Goal: Task Accomplishment & Management: Use online tool/utility

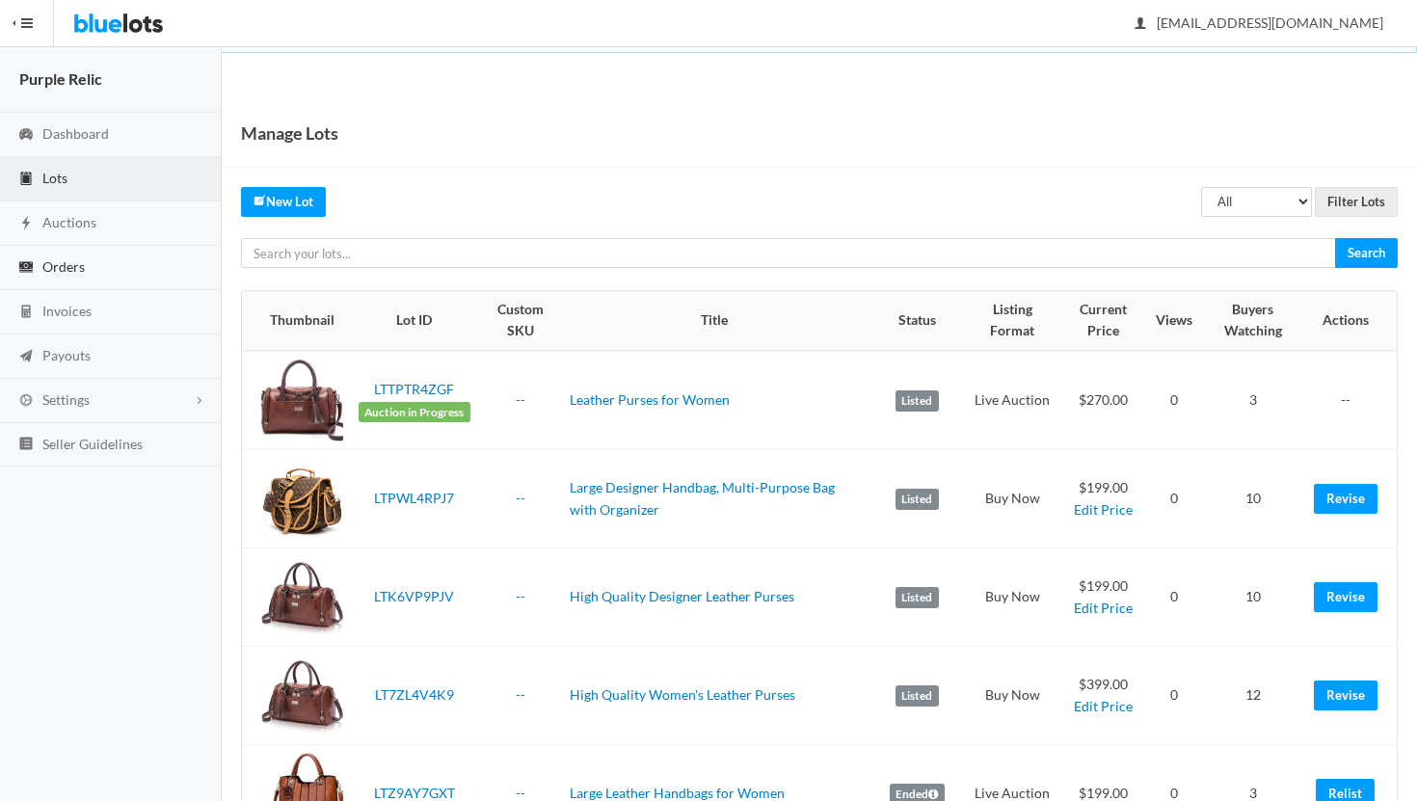
click at [63, 277] on link "Orders" at bounding box center [111, 268] width 222 height 44
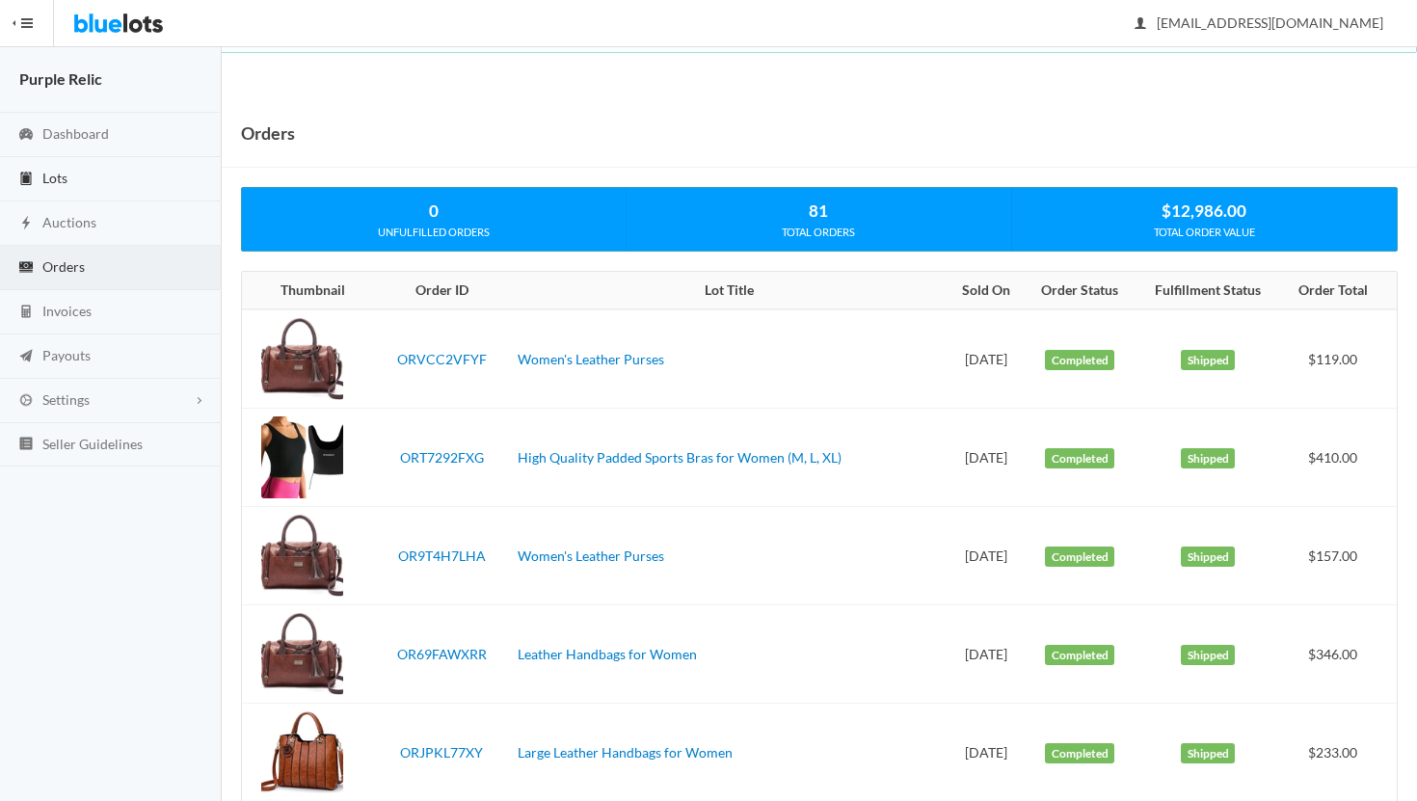
click at [64, 176] on span "Lots" at bounding box center [54, 178] width 25 height 16
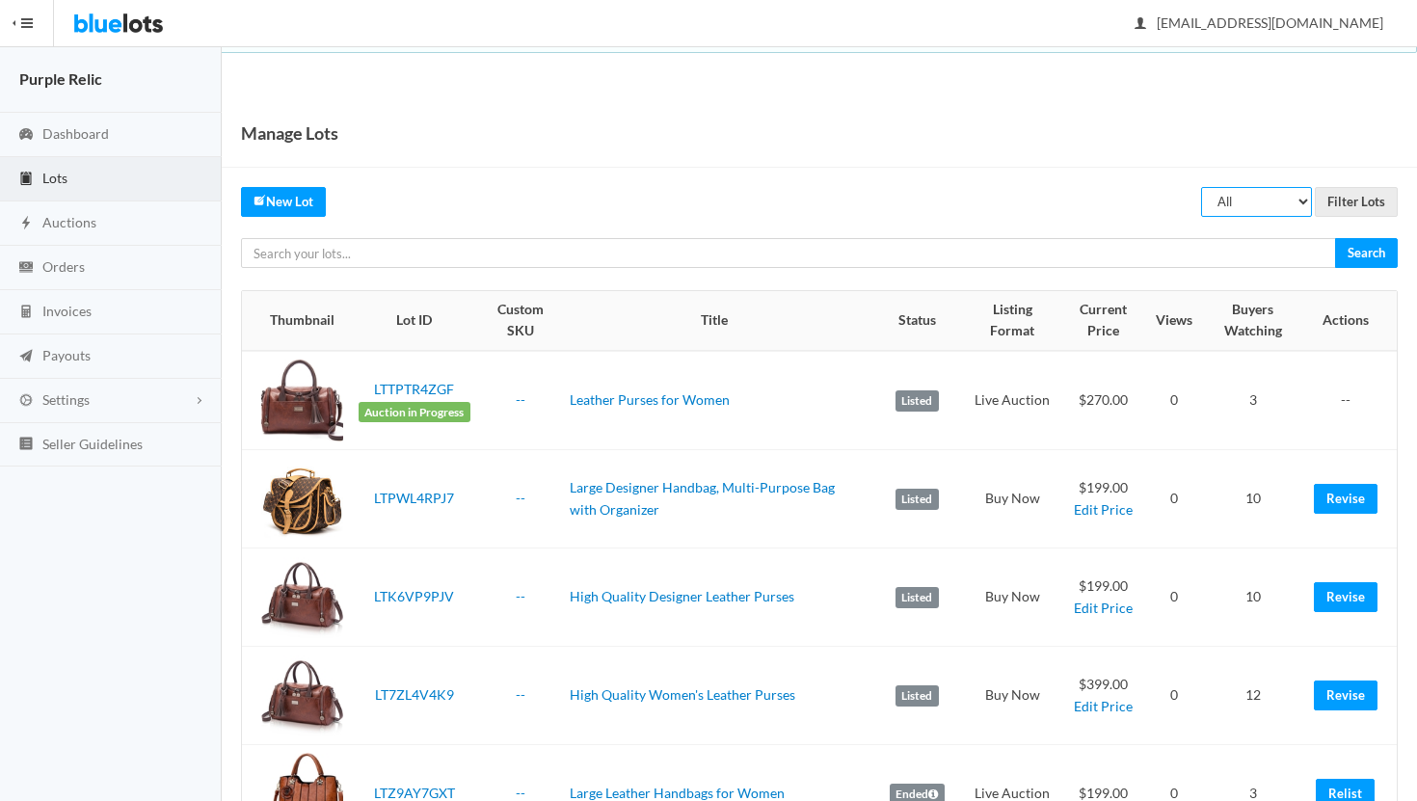
click at [1245, 211] on select "All Draft Unreviewed Rejected Scheduled Listed Sold Ended" at bounding box center [1256, 202] width 111 height 30
select select "ended"
click at [1202, 187] on select "All Draft Unreviewed Rejected Scheduled Listed Sold Ended" at bounding box center [1256, 202] width 111 height 30
click at [1348, 203] on input "Filter Lots" at bounding box center [1356, 202] width 83 height 30
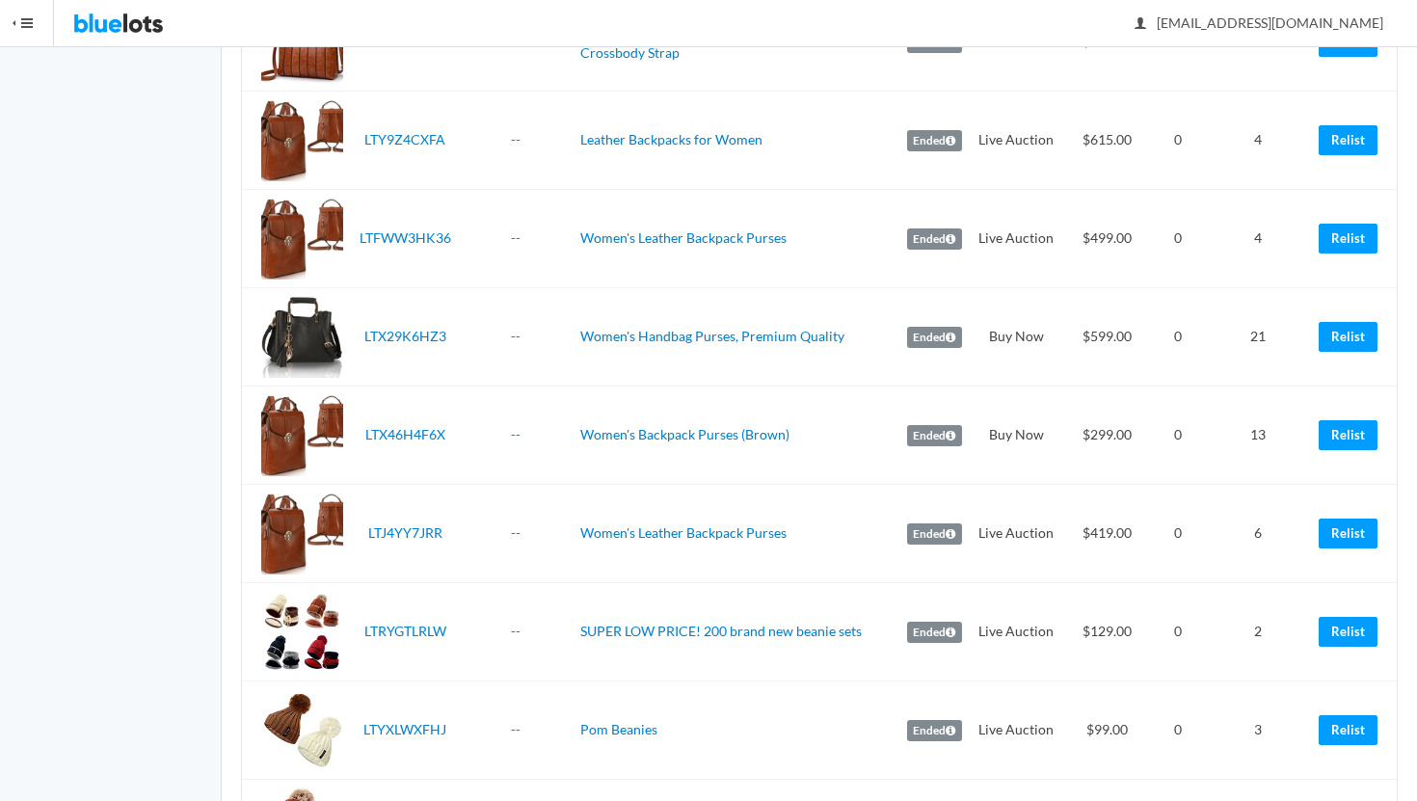
scroll to position [1086, 0]
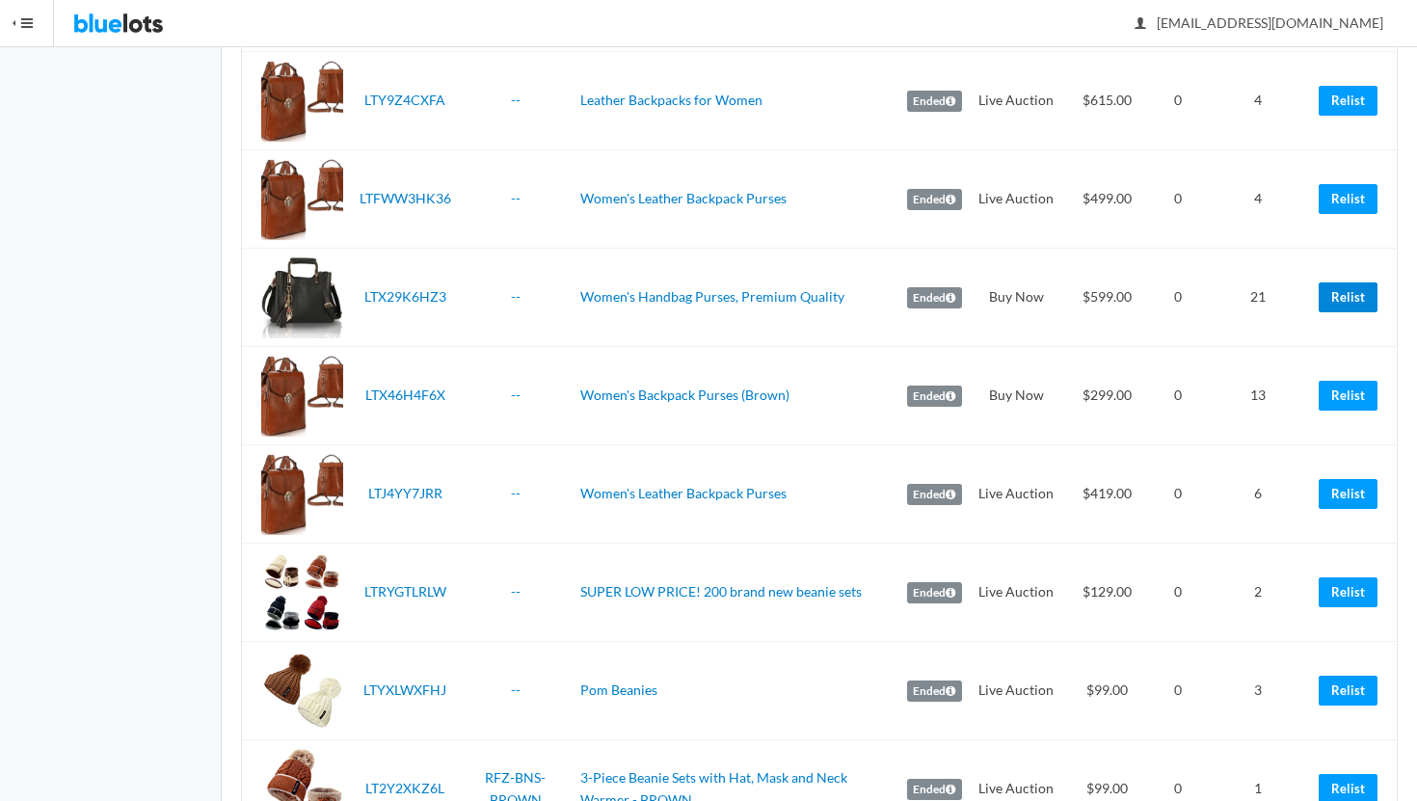
click at [1344, 299] on link "Relist" at bounding box center [1348, 297] width 59 height 30
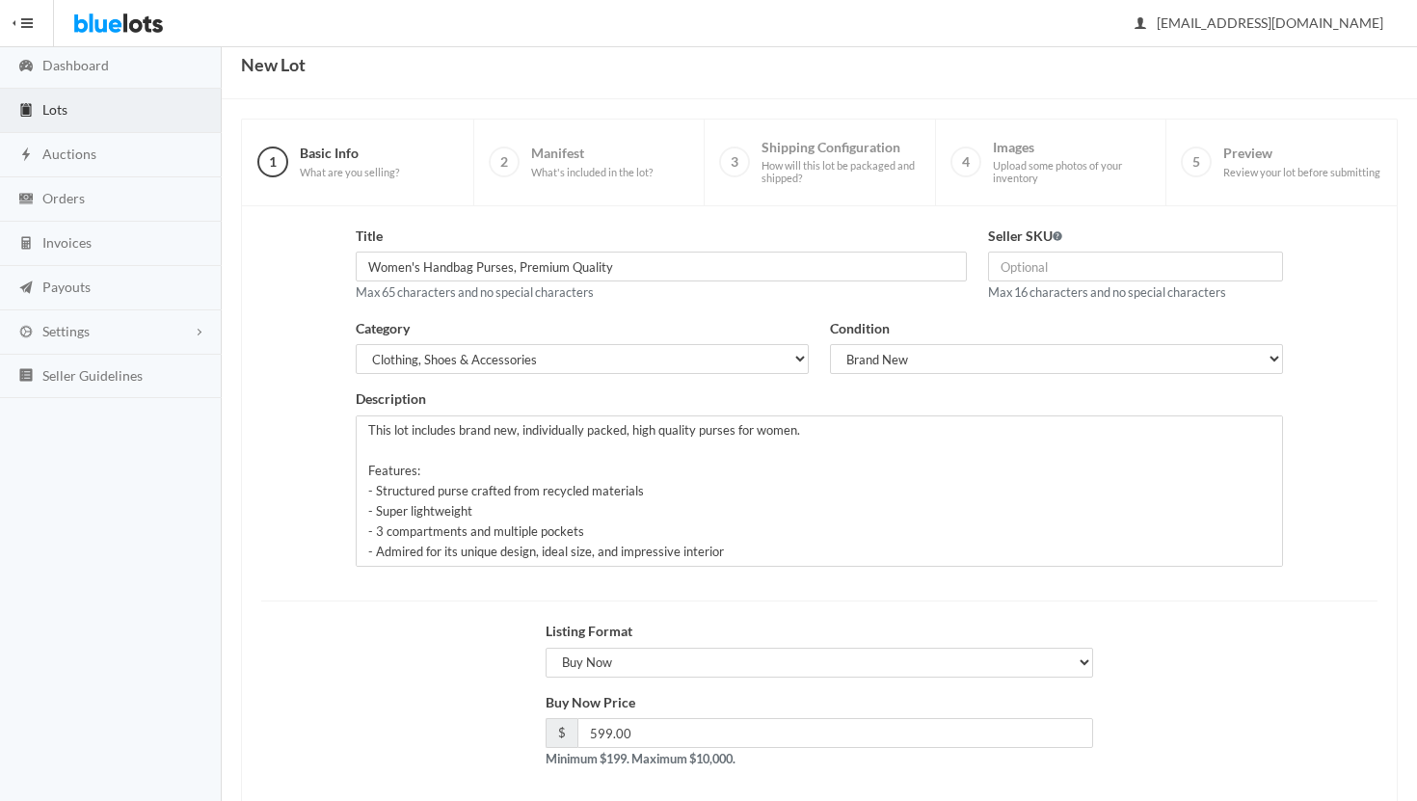
scroll to position [164, 0]
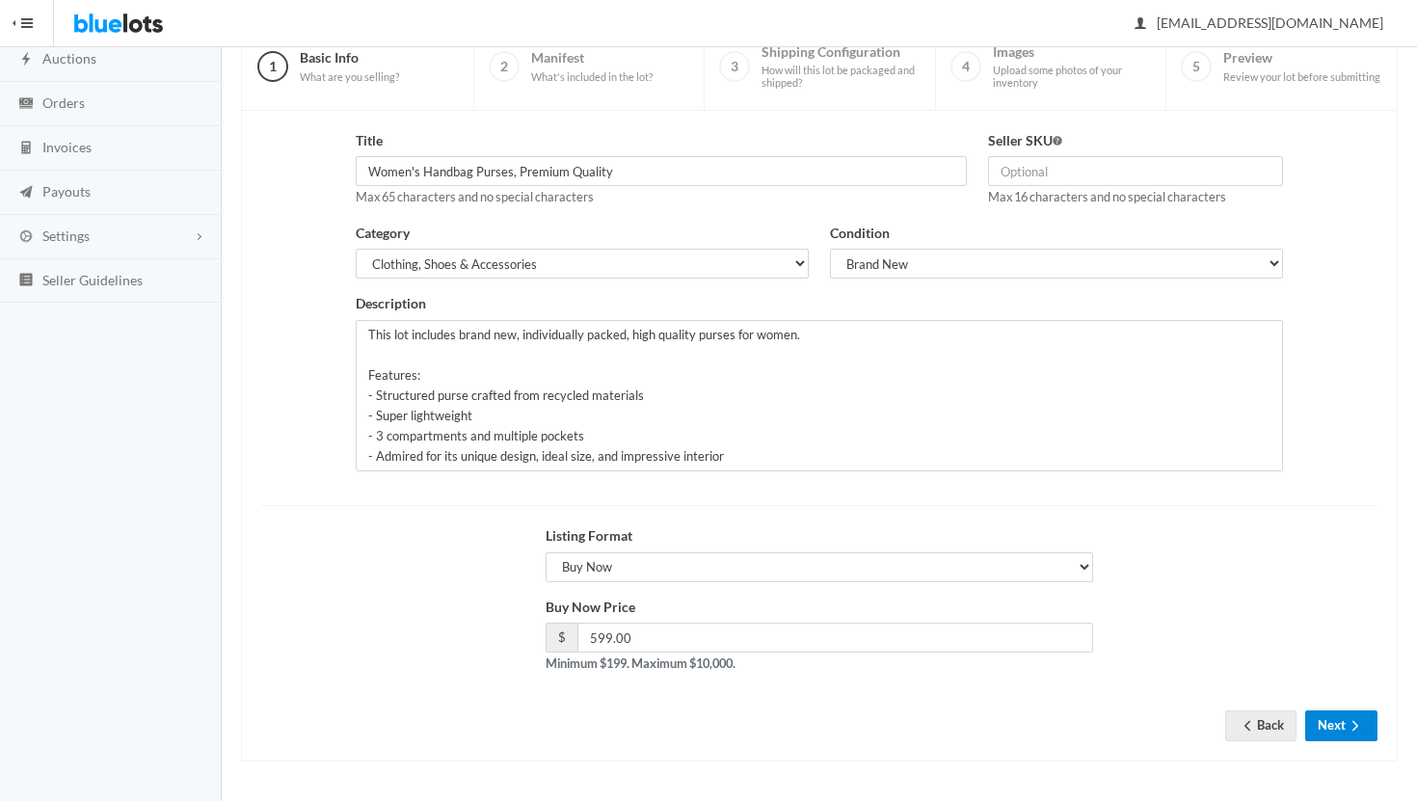
click at [1336, 726] on button "Next" at bounding box center [1341, 725] width 72 height 30
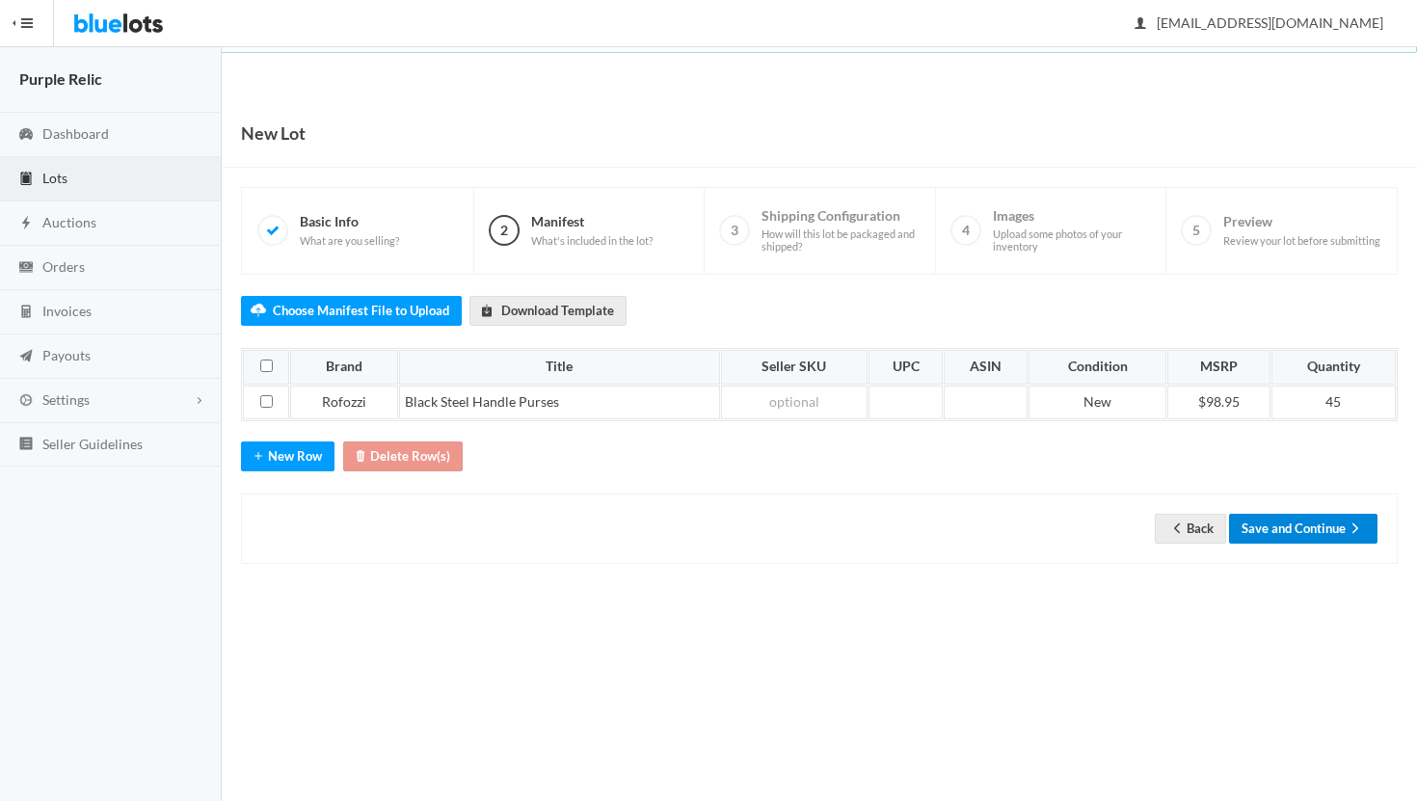
click at [1321, 530] on button "Save and Continue" at bounding box center [1303, 529] width 148 height 30
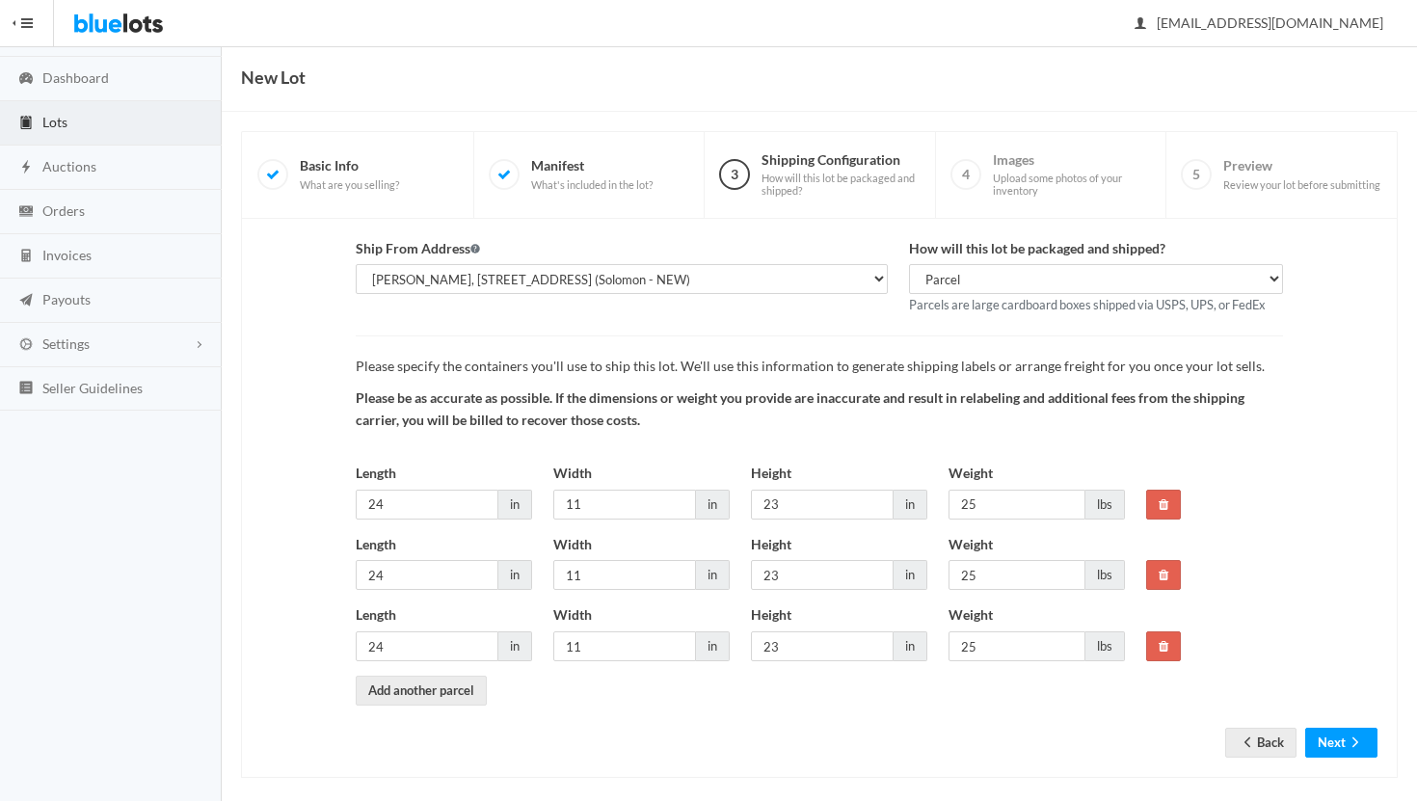
scroll to position [72, 0]
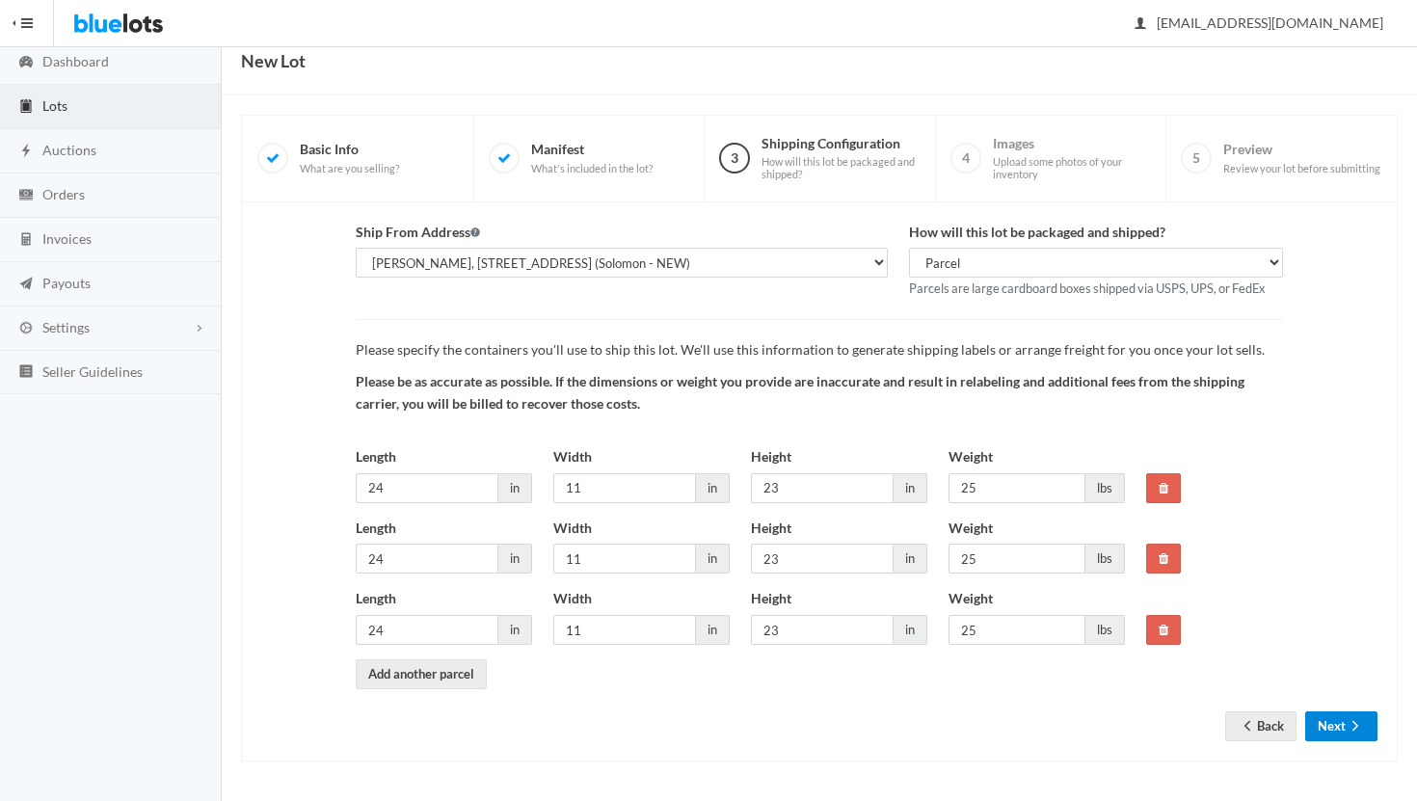
click at [1340, 730] on button "Next" at bounding box center [1341, 726] width 72 height 30
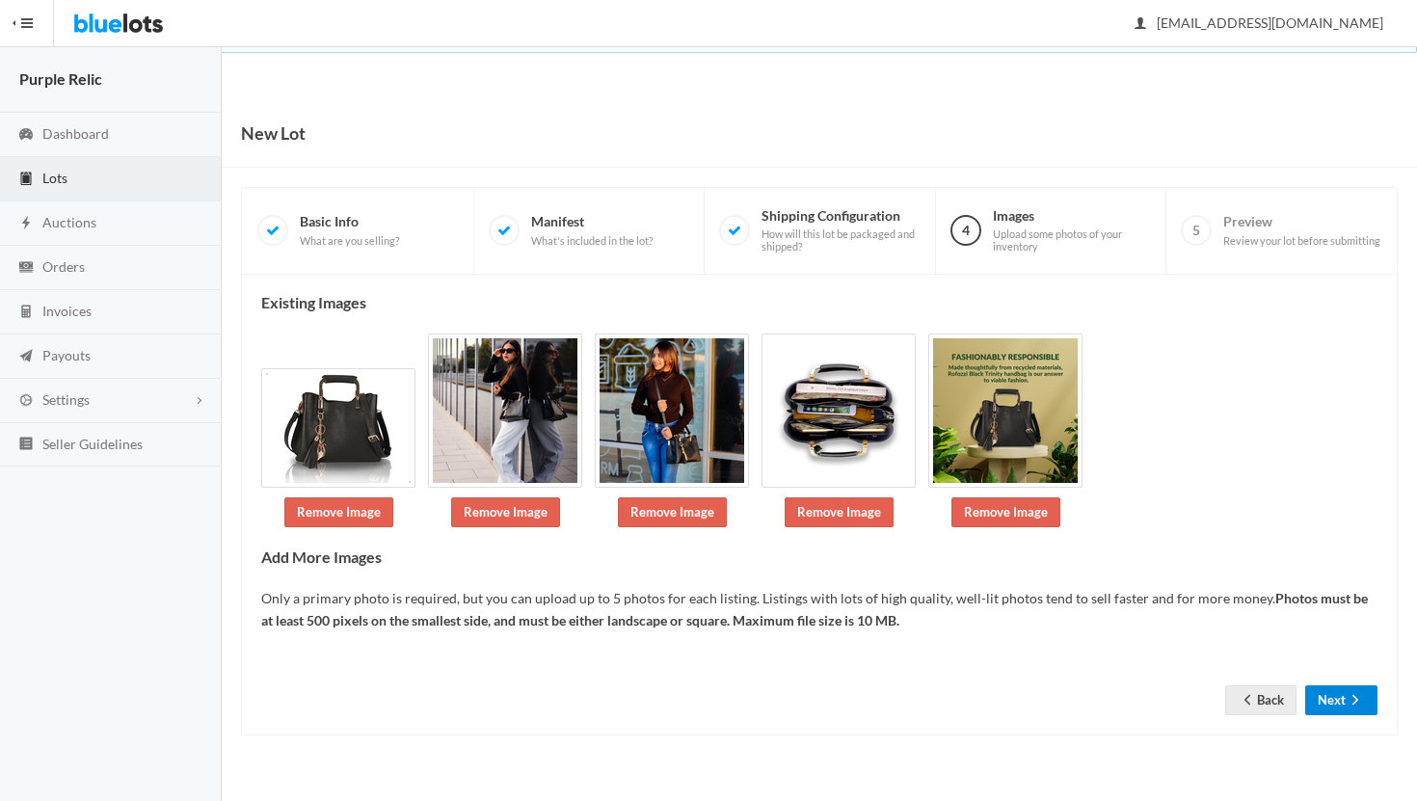
click at [1344, 699] on button "Next" at bounding box center [1341, 700] width 72 height 30
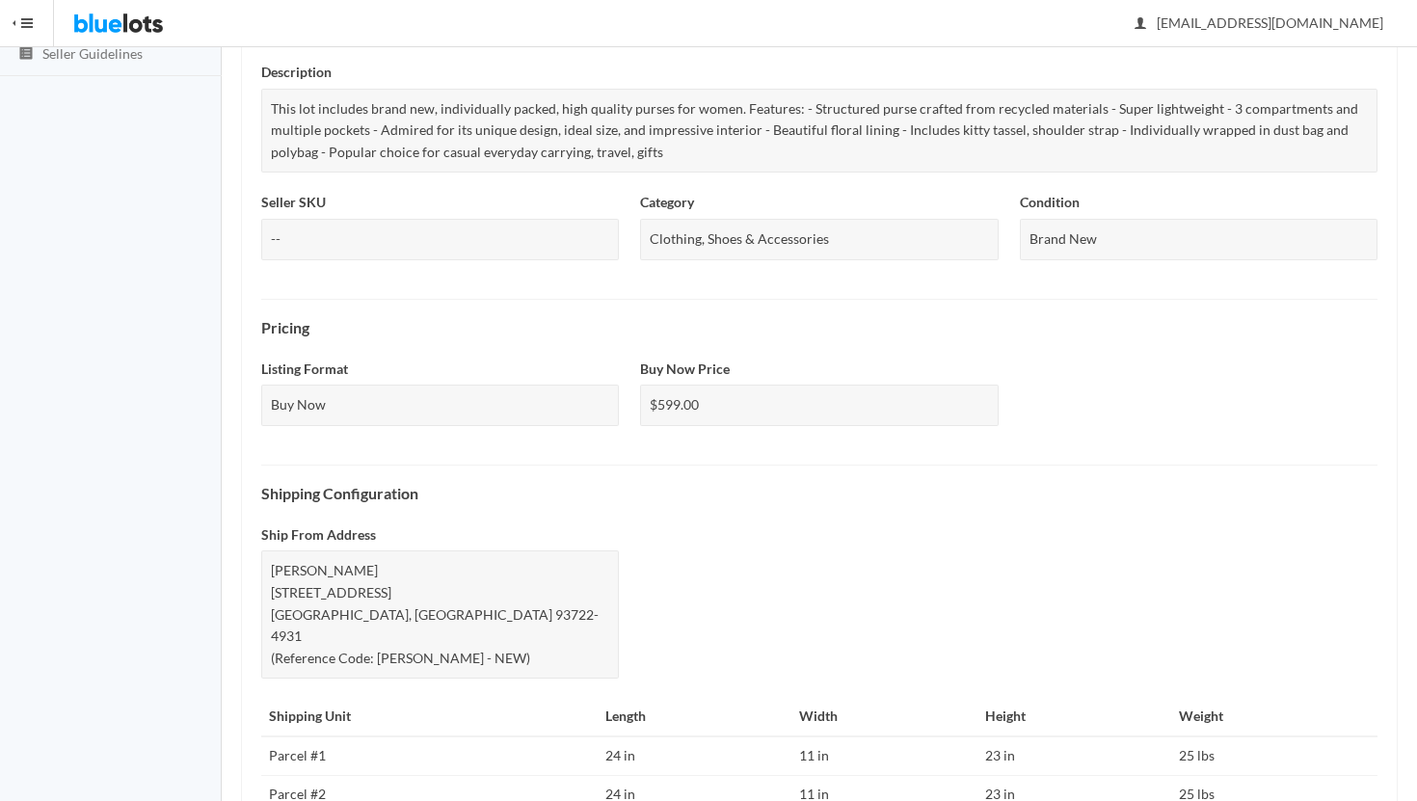
scroll to position [743, 0]
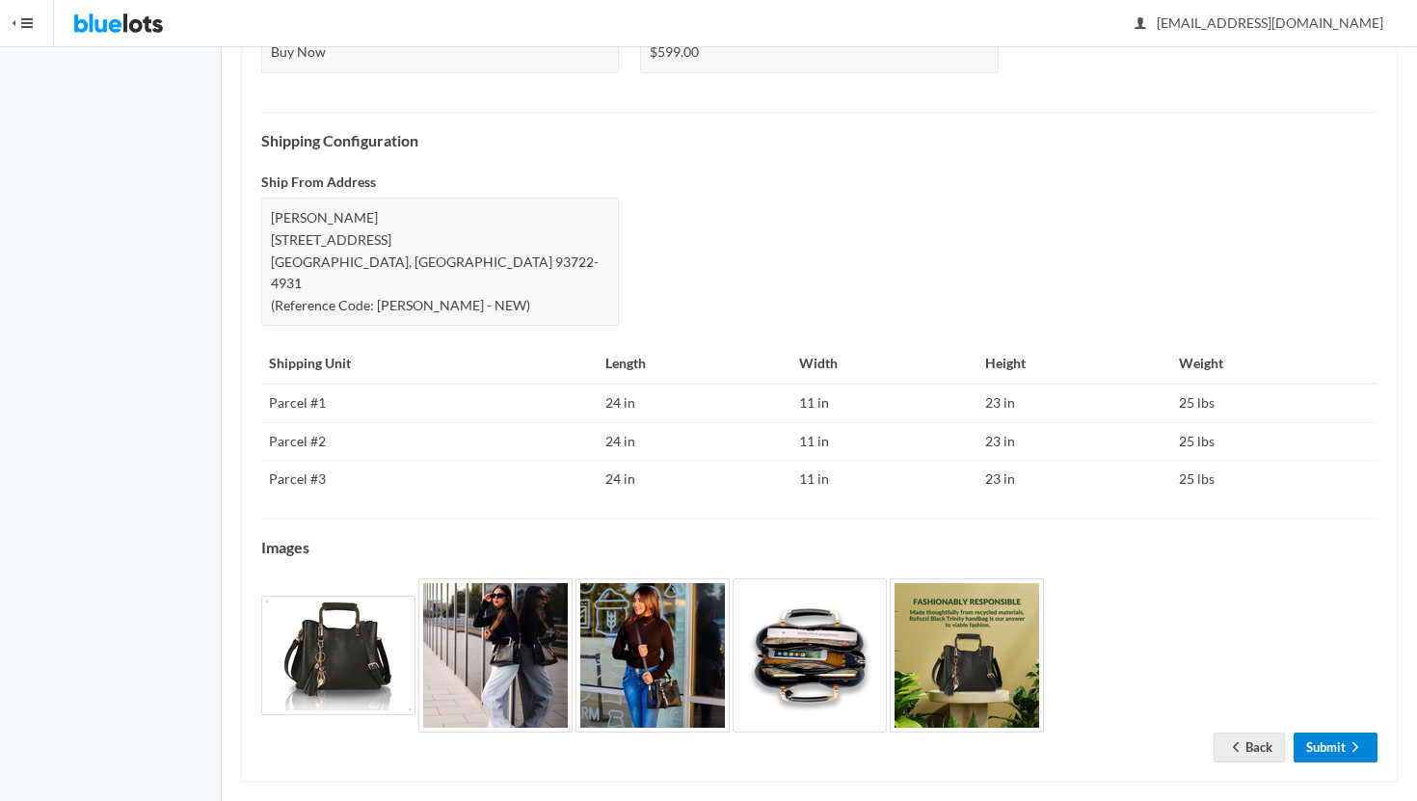
click at [1334, 733] on link "Submit" at bounding box center [1336, 748] width 84 height 30
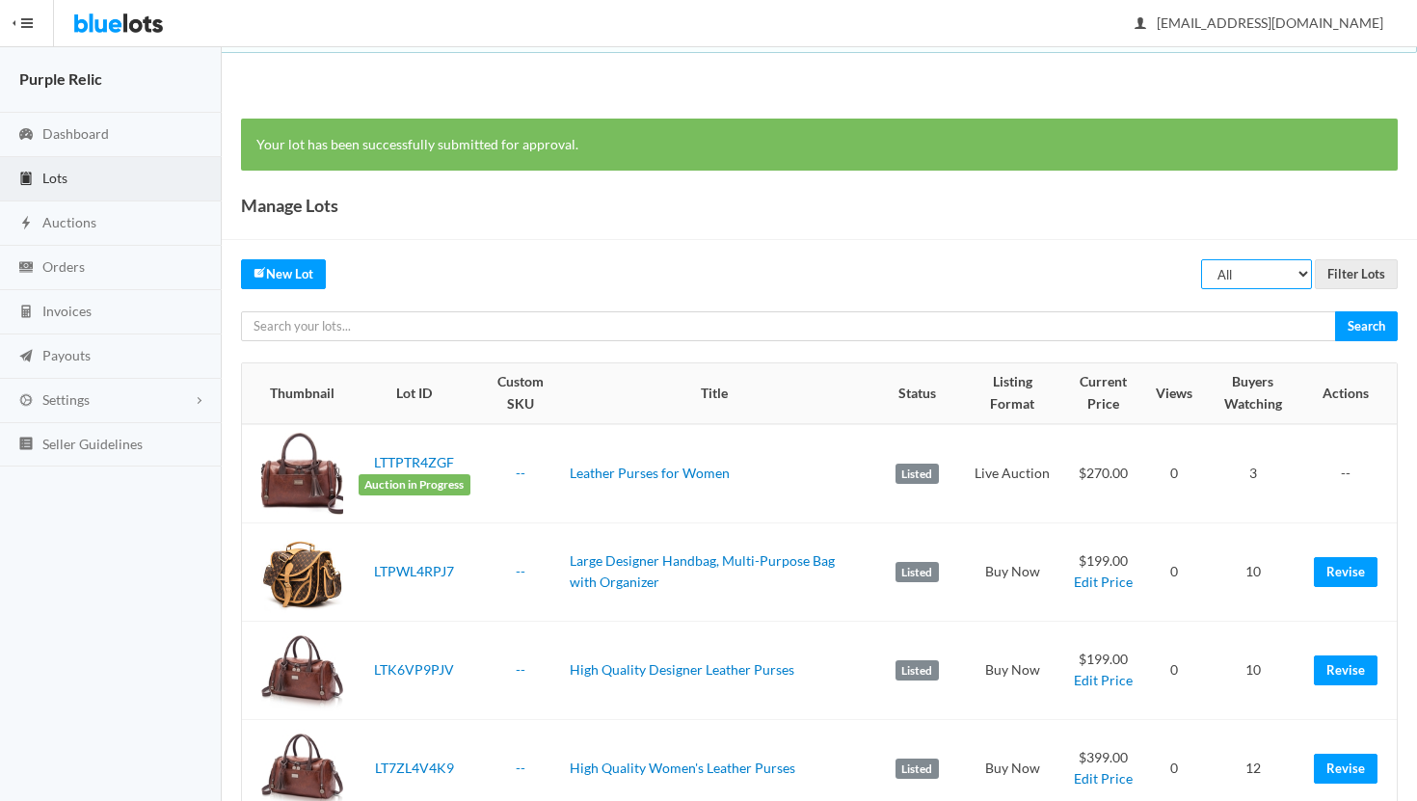
click at [1255, 265] on select "All Draft Unreviewed Rejected Scheduled Listed Sold Ended" at bounding box center [1256, 274] width 111 height 30
select select "ended"
click at [1202, 259] on select "All Draft Unreviewed Rejected Scheduled Listed Sold Ended" at bounding box center [1256, 274] width 111 height 30
click at [1370, 277] on input "Filter Lots" at bounding box center [1356, 274] width 83 height 30
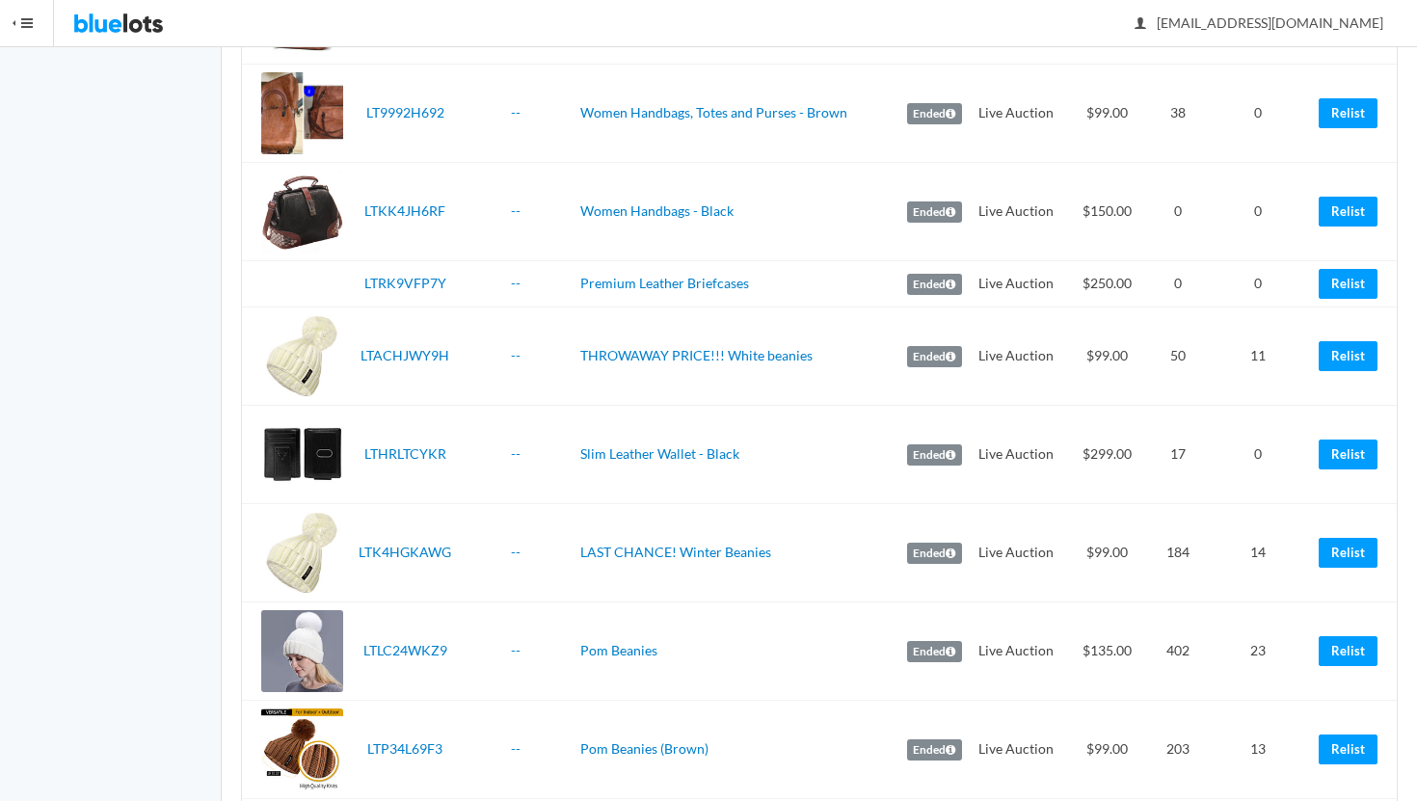
scroll to position [2322, 0]
